Goal: Find specific page/section: Find specific page/section

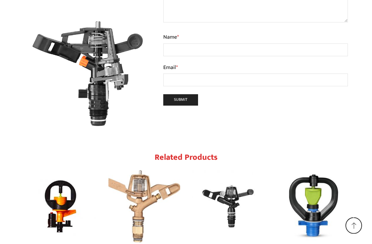
scroll to position [2784, 0]
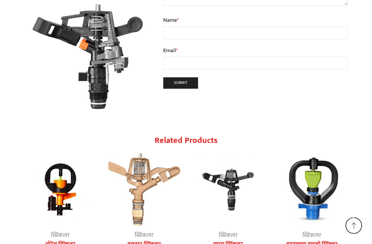
scroll to position [2741, 0]
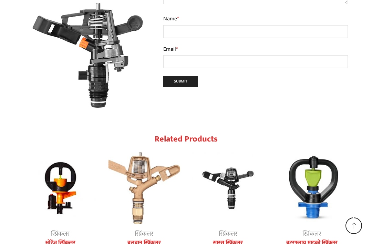
click at [343, 211] on div "Next slide" at bounding box center [344, 219] width 17 height 17
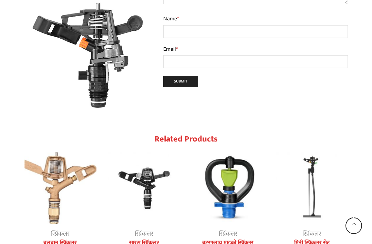
click at [343, 211] on div "Next slide" at bounding box center [344, 219] width 17 height 17
click at [342, 211] on div "Next slide" at bounding box center [344, 219] width 17 height 17
click at [343, 211] on div "Next slide" at bounding box center [344, 219] width 17 height 17
click at [345, 211] on div "Next slide" at bounding box center [344, 219] width 17 height 17
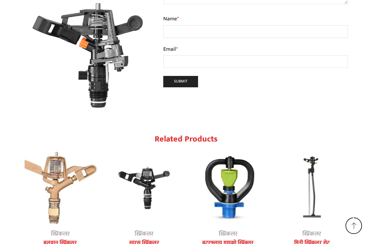
click at [343, 211] on div "Next slide" at bounding box center [344, 219] width 17 height 17
click at [342, 211] on div "Next slide" at bounding box center [344, 219] width 17 height 17
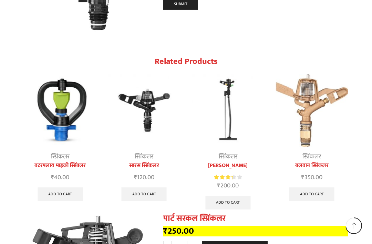
click at [355, 220] on icon at bounding box center [354, 225] width 17 height 17
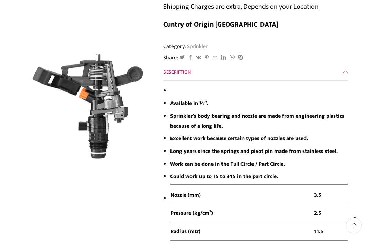
scroll to position [140, 0]
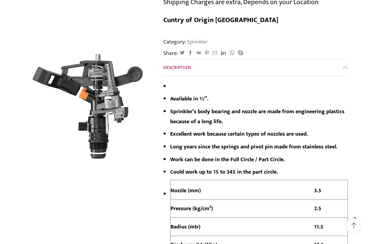
click at [358, 234] on icon at bounding box center [354, 225] width 17 height 17
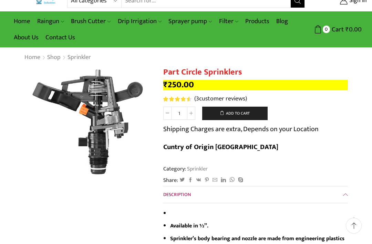
scroll to position [0, 0]
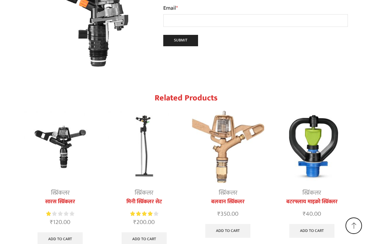
scroll to position [2784, 0]
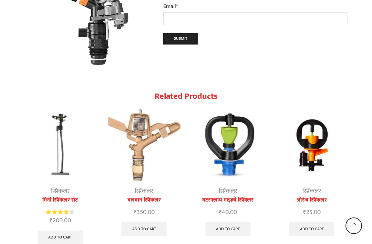
click at [355, 234] on icon at bounding box center [354, 225] width 17 height 17
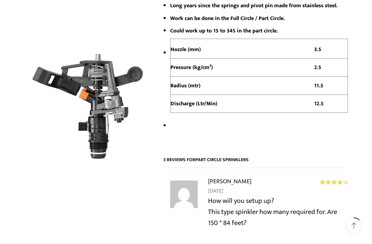
scroll to position [0, 0]
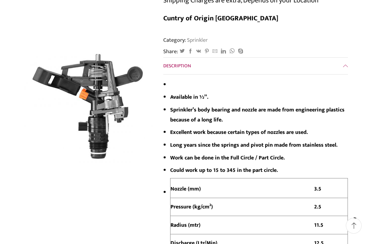
click at [360, 234] on icon at bounding box center [354, 225] width 17 height 17
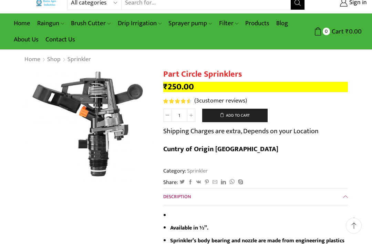
click at [358, 234] on icon at bounding box center [354, 225] width 17 height 17
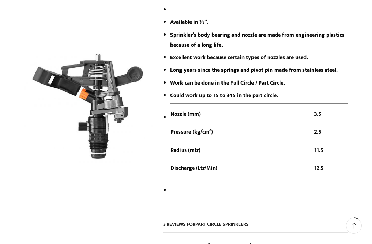
click at [360, 234] on icon at bounding box center [354, 225] width 17 height 17
